Goal: Information Seeking & Learning: Learn about a topic

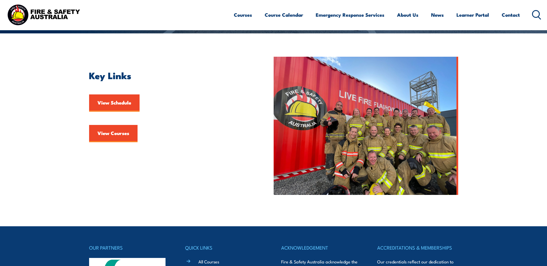
scroll to position [144, 0]
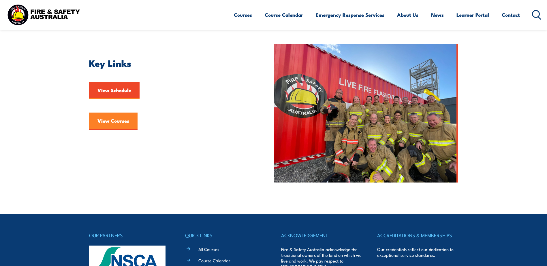
click at [115, 121] on link "View Courses" at bounding box center [113, 121] width 48 height 17
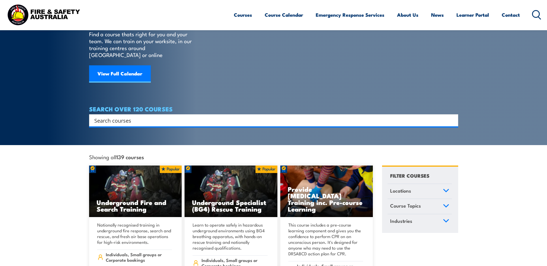
scroll to position [58, 0]
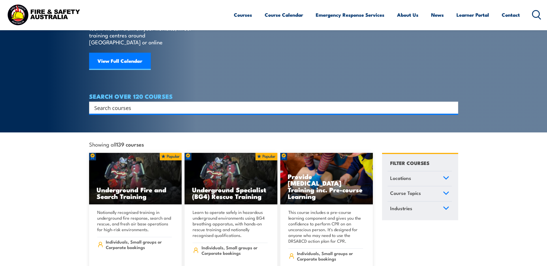
click at [152, 104] on input "Search input" at bounding box center [269, 108] width 351 height 9
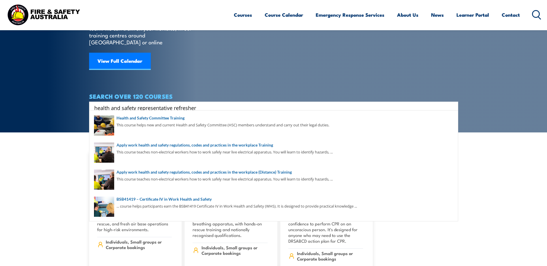
type input "health and safety representative refresher"
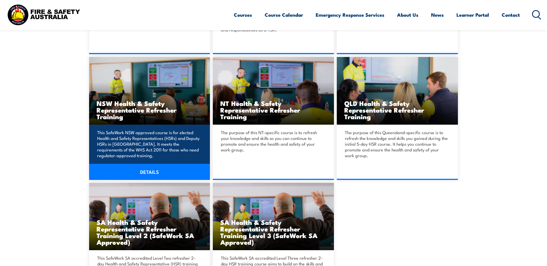
scroll to position [260, 0]
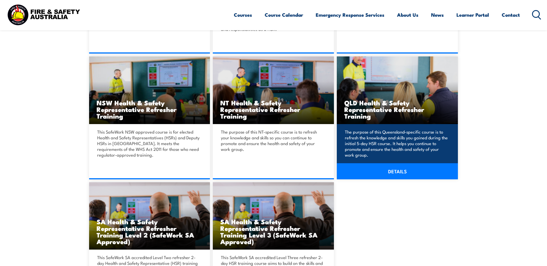
click at [397, 110] on h3 "QLD Health & Safety Representative Refresher Training" at bounding box center [397, 109] width 106 height 20
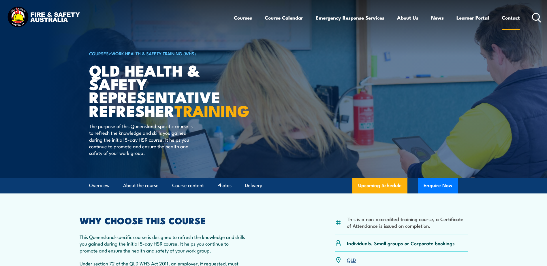
click at [514, 18] on link "Contact" at bounding box center [511, 17] width 18 height 15
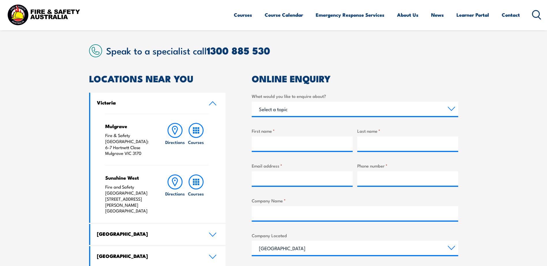
scroll to position [202, 0]
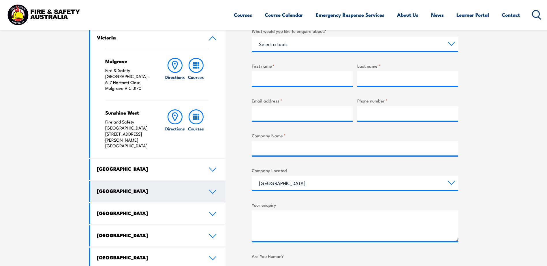
click at [211, 190] on icon at bounding box center [213, 192] width 8 height 5
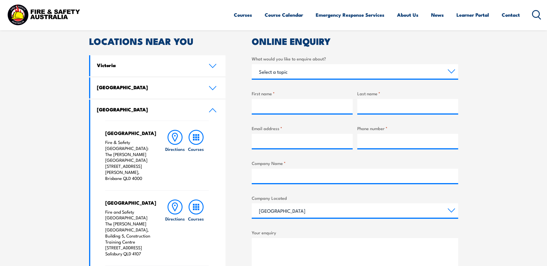
scroll to position [173, 0]
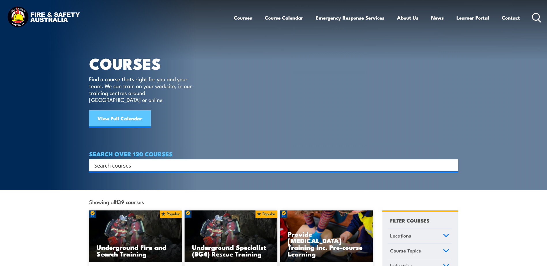
click at [125, 111] on link "View Full Calendar" at bounding box center [120, 118] width 62 height 17
click at [121, 161] on input "Search input" at bounding box center [269, 165] width 351 height 9
